Goal: Task Accomplishment & Management: Use online tool/utility

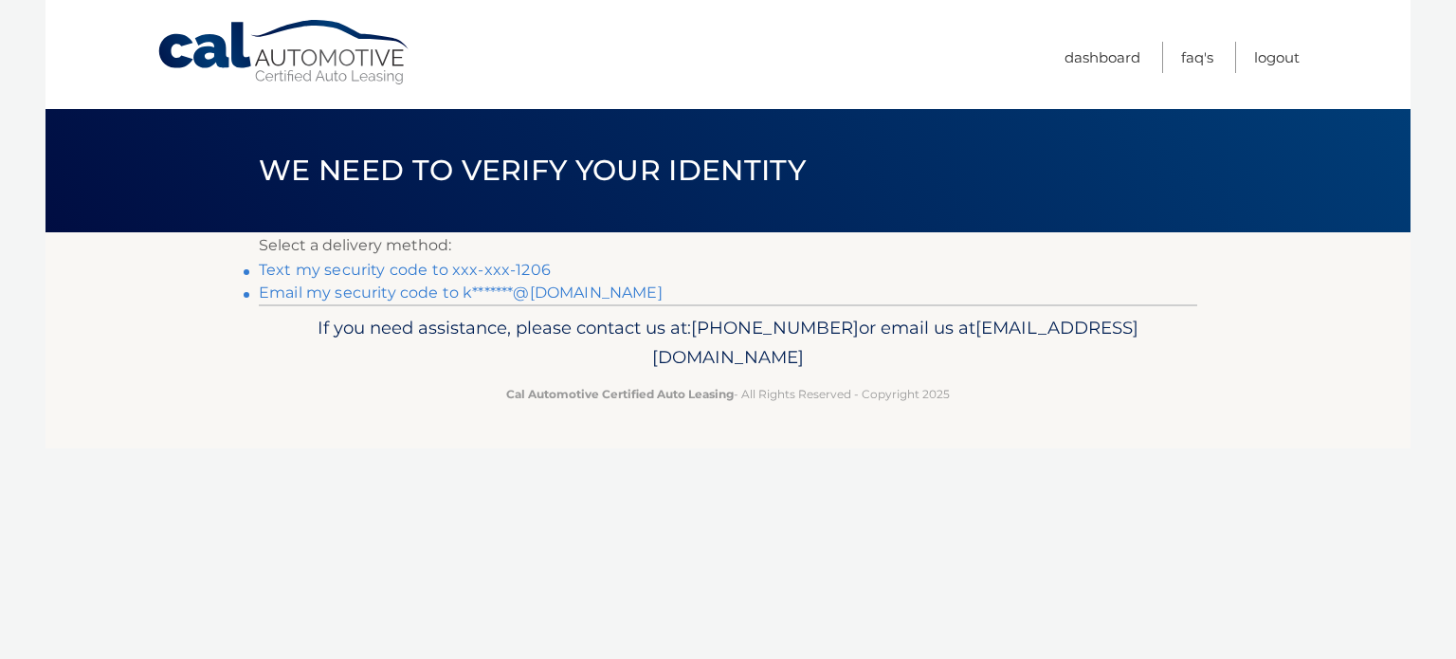
click at [436, 269] on link "Text my security code to xxx-xxx-1206" at bounding box center [405, 270] width 292 height 18
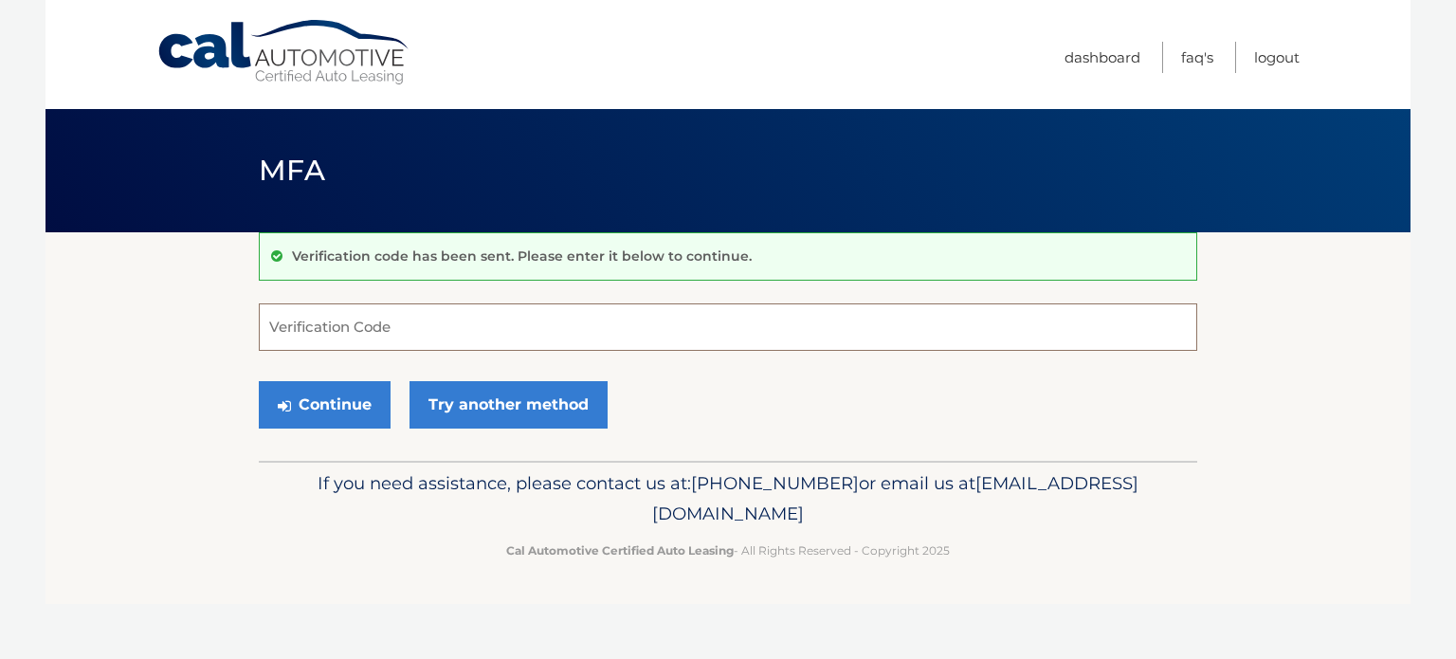
click at [429, 327] on input "Verification Code" at bounding box center [728, 326] width 938 height 47
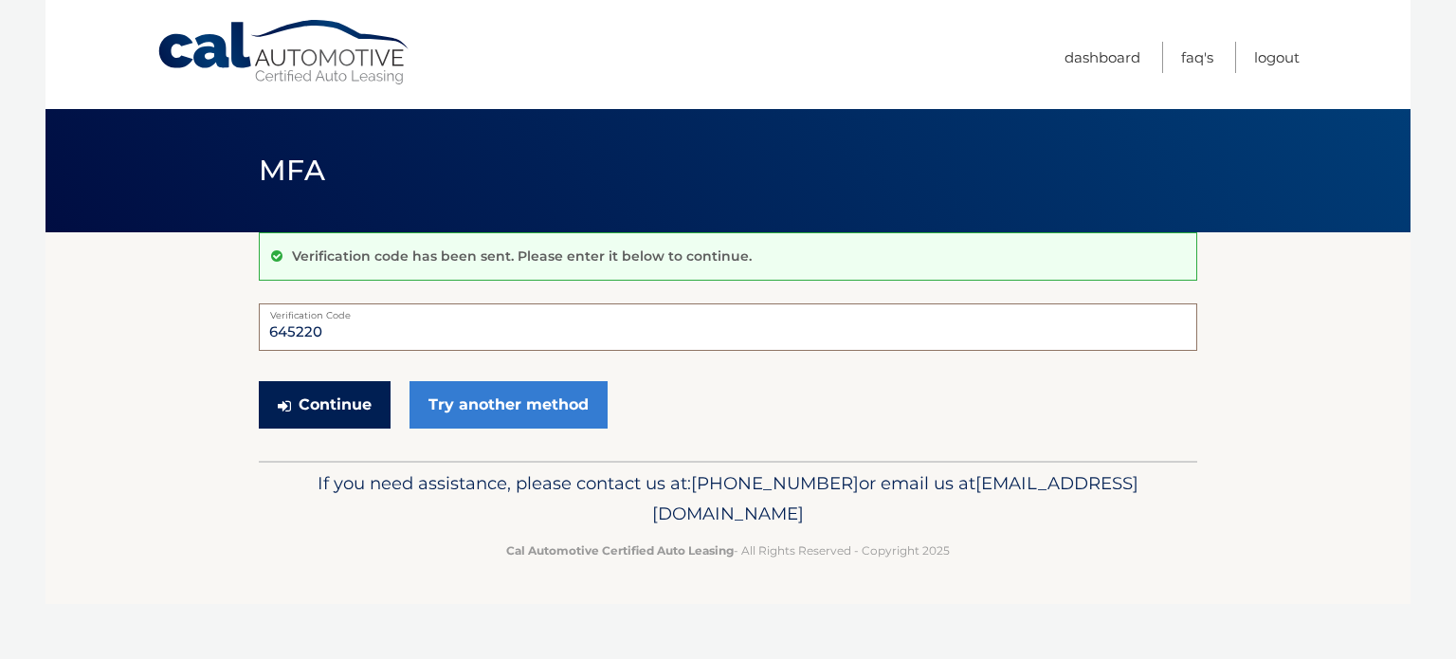
type input "645220"
click at [364, 418] on button "Continue" at bounding box center [325, 404] width 132 height 47
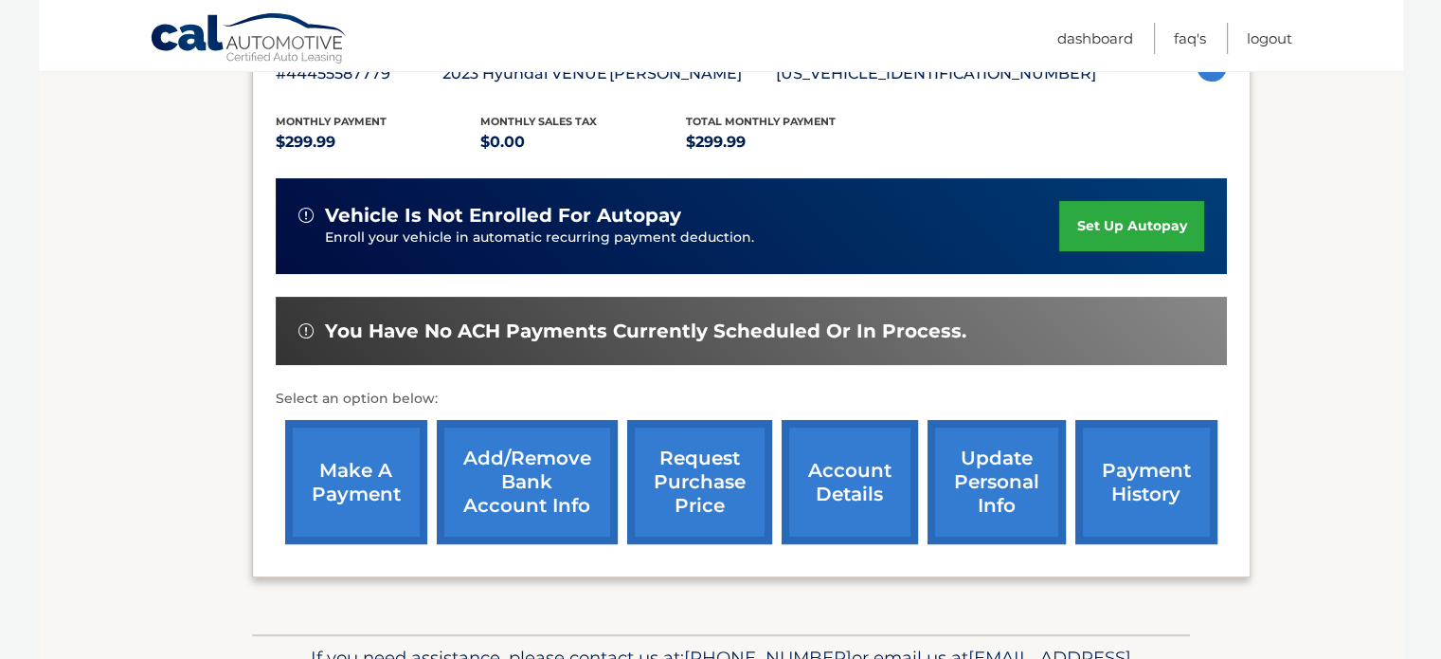
scroll to position [379, 0]
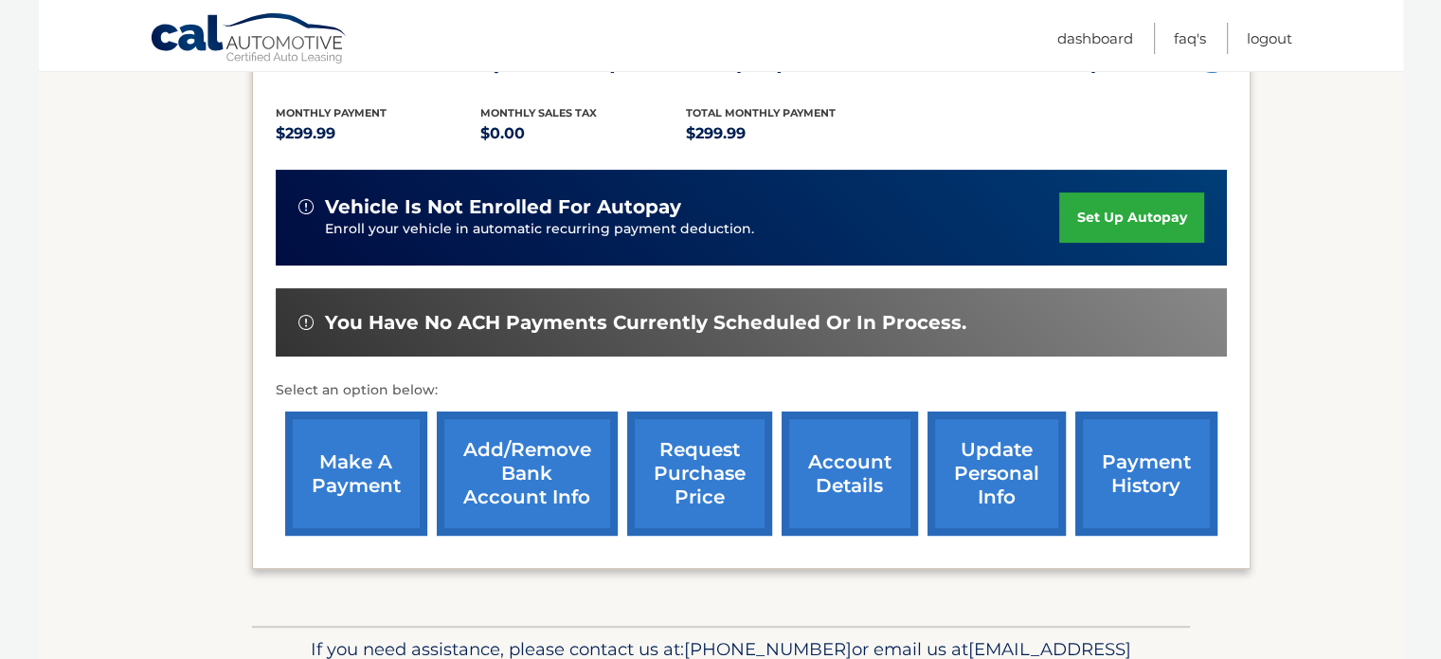
click at [360, 471] on link "make a payment" at bounding box center [356, 473] width 142 height 124
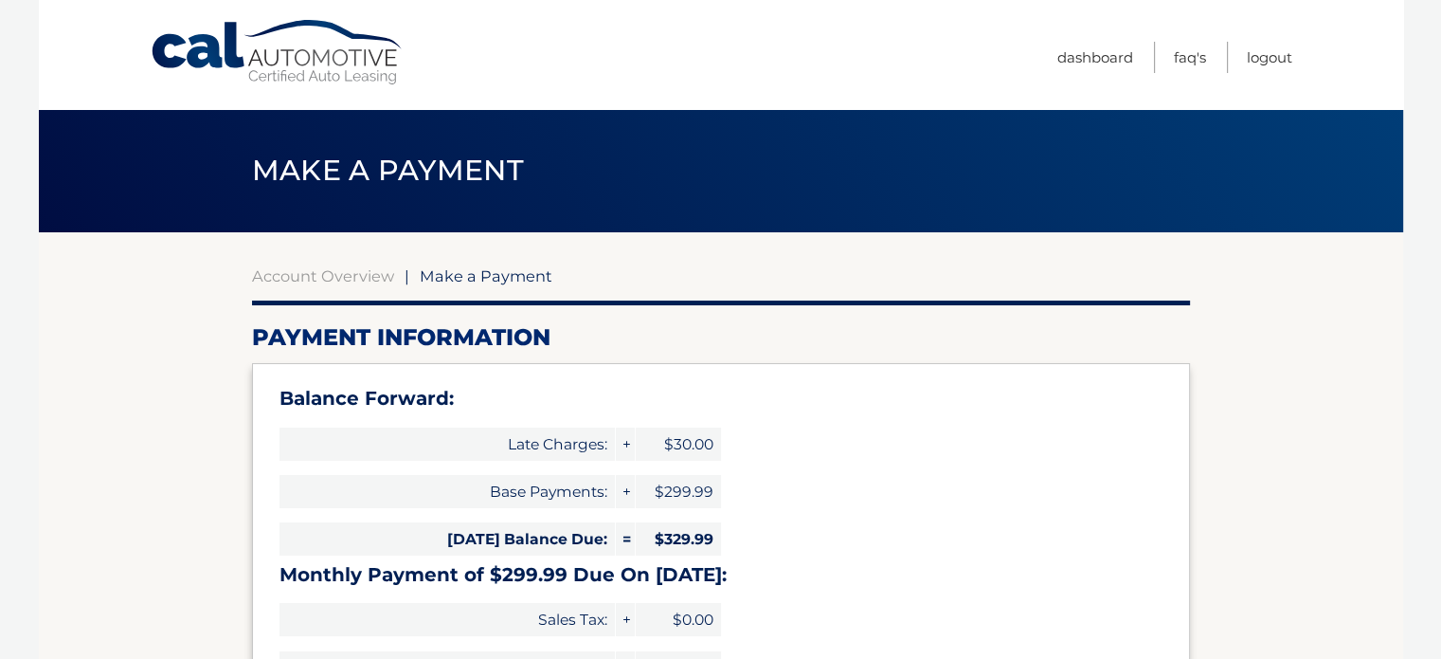
select select "NzYzZjJjM2ItMzNkMi00ZDA3LThmZjQtYWVmNjE5ZGEwNzI3"
drag, startPoint x: 1005, startPoint y: 7, endPoint x: 1023, endPoint y: 45, distance: 42.4
click at [1023, 45] on nav "Menu Dashboard FAQ's Logout" at bounding box center [857, 54] width 872 height 109
click at [938, 68] on nav "Menu Dashboard FAQ's Logout" at bounding box center [857, 54] width 872 height 109
